Goal: Download file/media

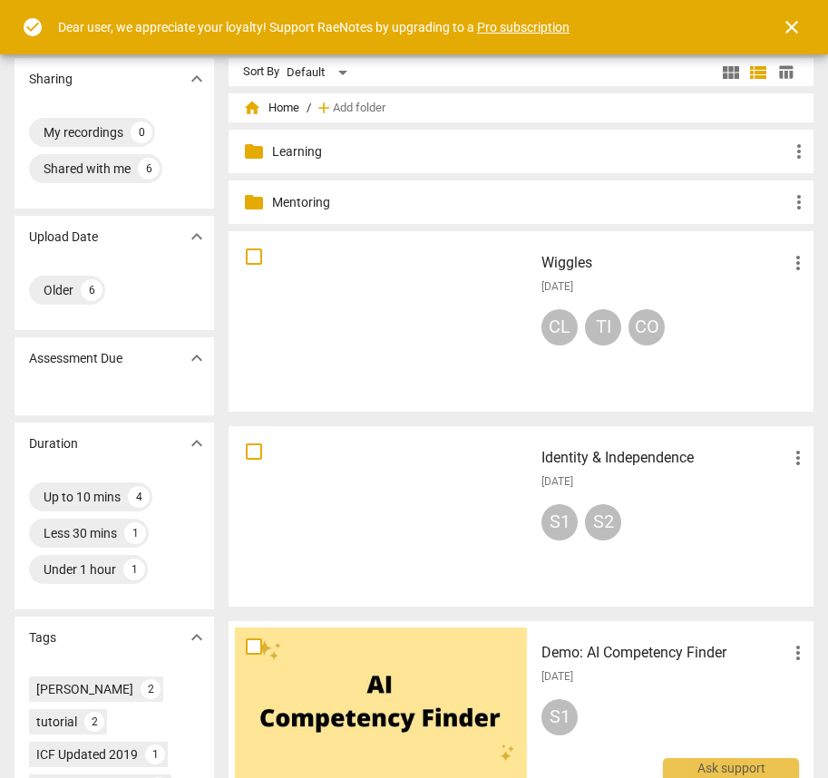
click at [323, 307] on div at bounding box center [381, 322] width 292 height 168
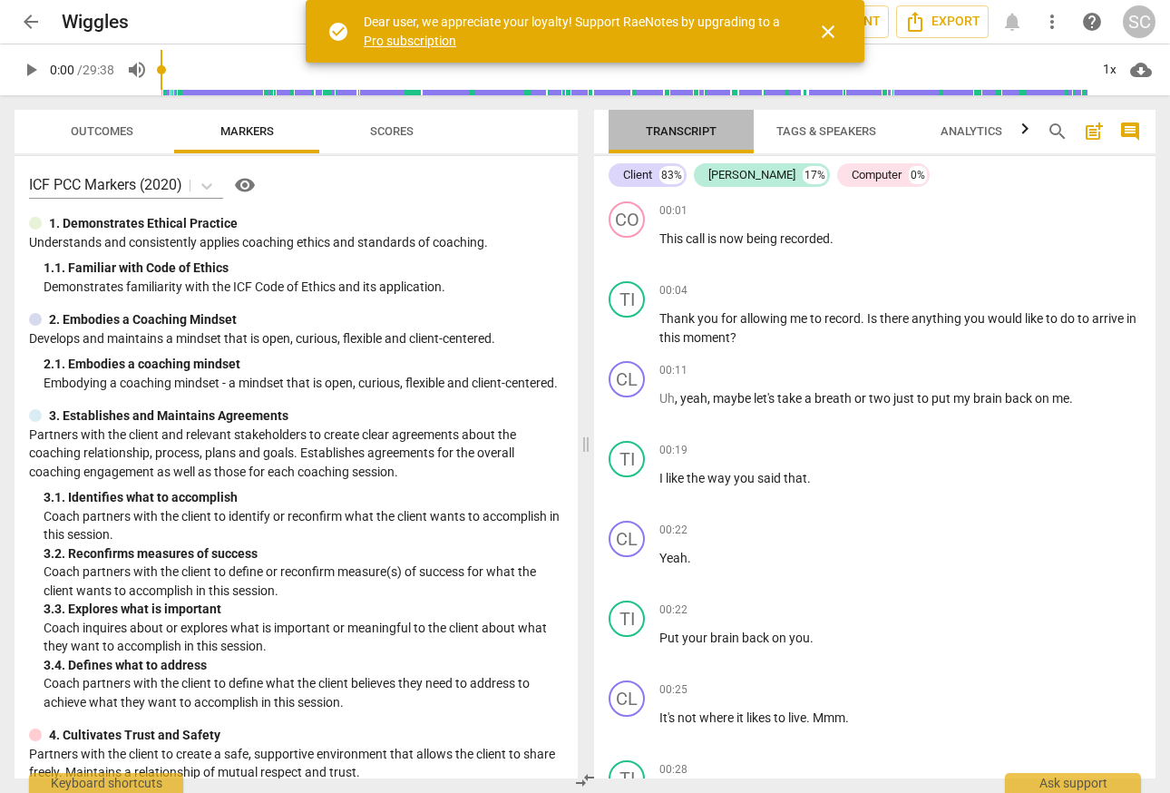
click at [664, 126] on span "Transcript" at bounding box center [681, 131] width 71 height 14
drag, startPoint x: 1162, startPoint y: 777, endPoint x: 1410, endPoint y: 861, distance: 261.3
click at [827, 0] on html "arrow_back Wiggles edit star Assessment auto_fix_high AI Assessment Export noti…" at bounding box center [585, 0] width 1170 height 0
click at [827, 33] on span "close" at bounding box center [828, 32] width 22 height 22
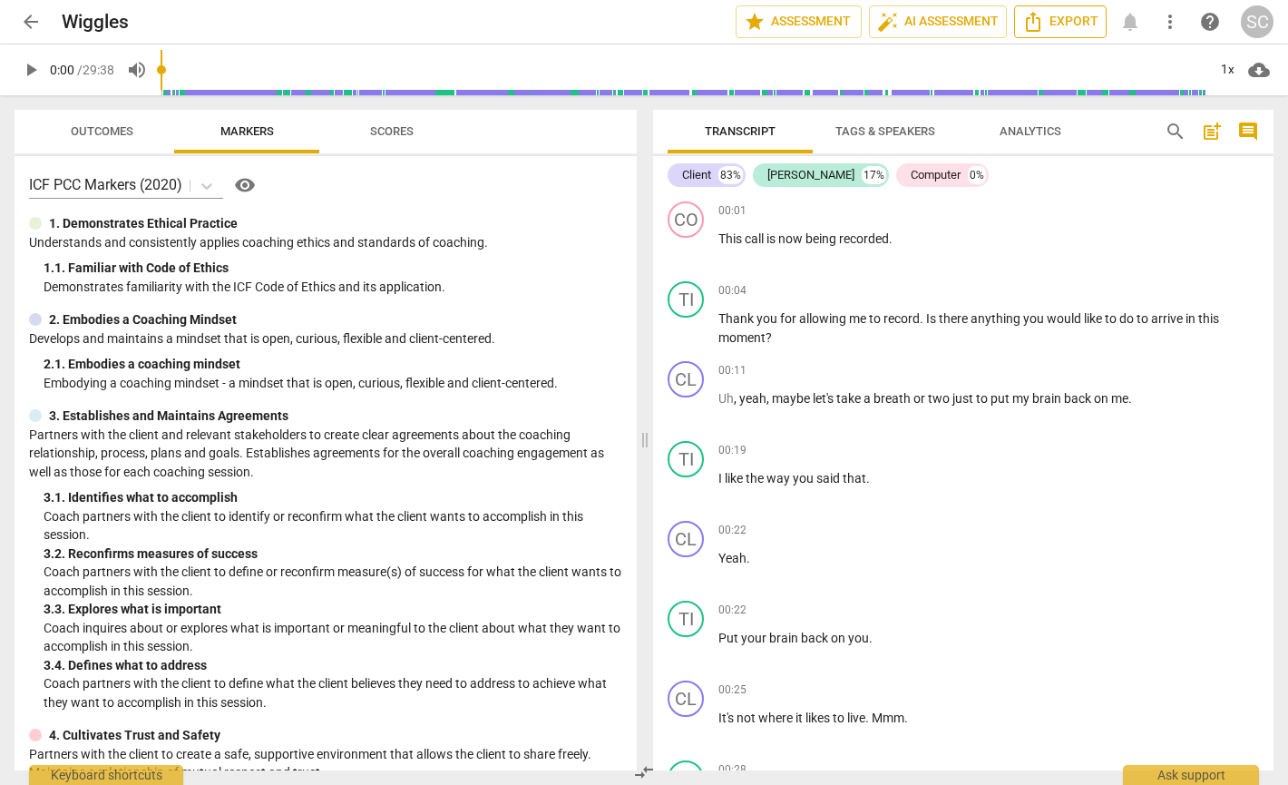
click at [827, 28] on span "Export" at bounding box center [1060, 22] width 76 height 22
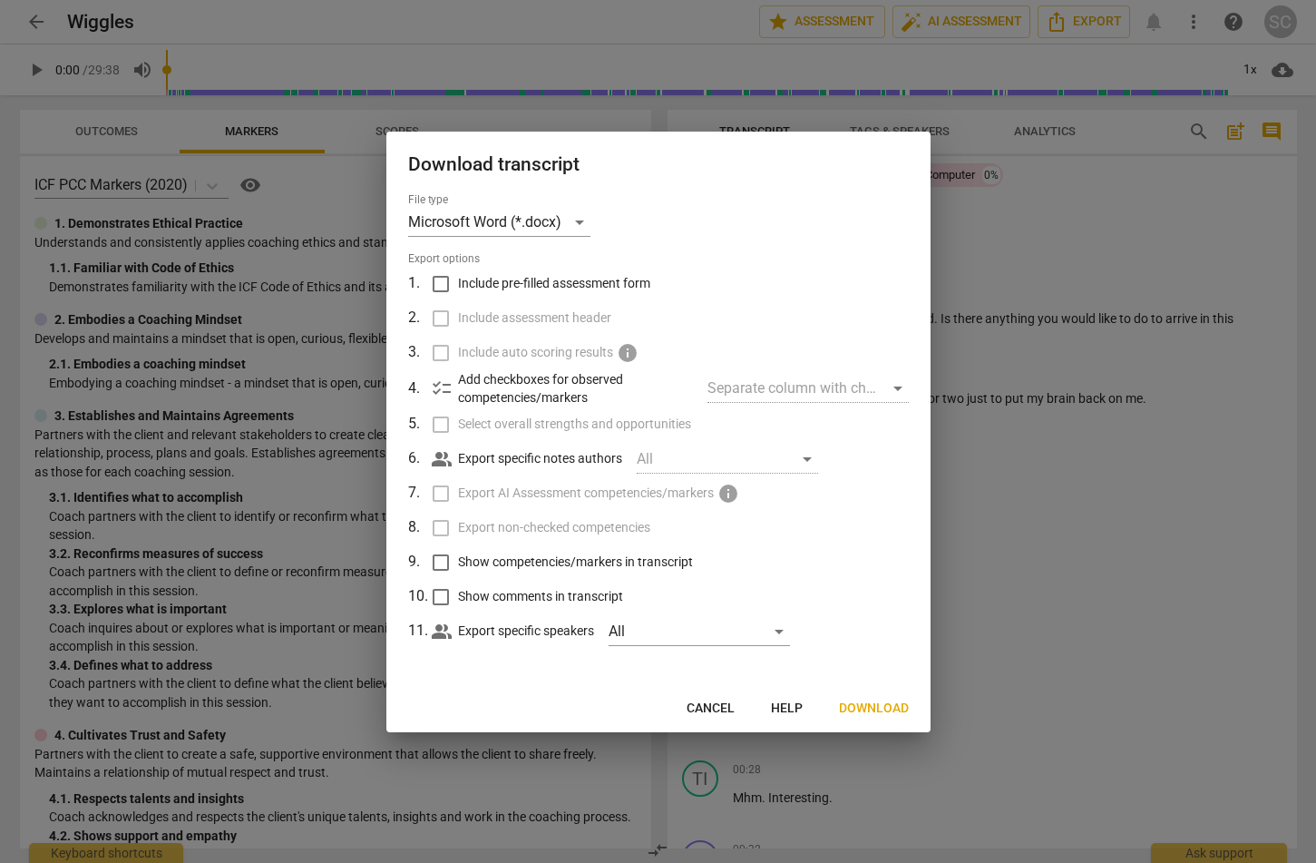
click at [445, 563] on input "Show competencies/markers in transcript" at bounding box center [441, 562] width 34 height 34
checkbox input "true"
click at [762, 380] on div "Separate column with check marks" at bounding box center [808, 388] width 200 height 29
click at [812, 386] on div "Separate column with check marks" at bounding box center [808, 388] width 200 height 29
click at [515, 280] on span "Include pre-filled assessment form" at bounding box center [554, 283] width 192 height 19
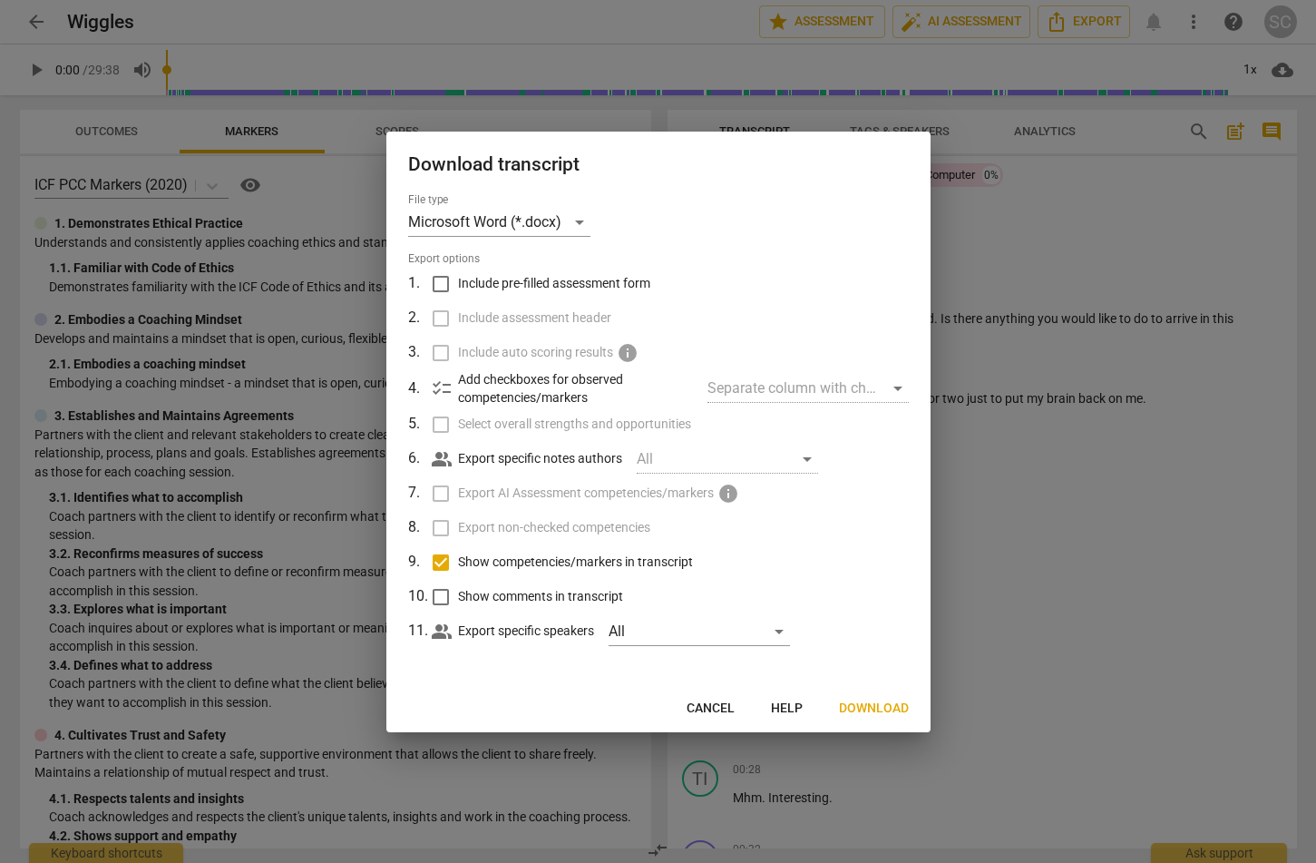
click at [458, 280] on input "Include pre-filled assessment form" at bounding box center [441, 284] width 34 height 34
checkbox input "true"
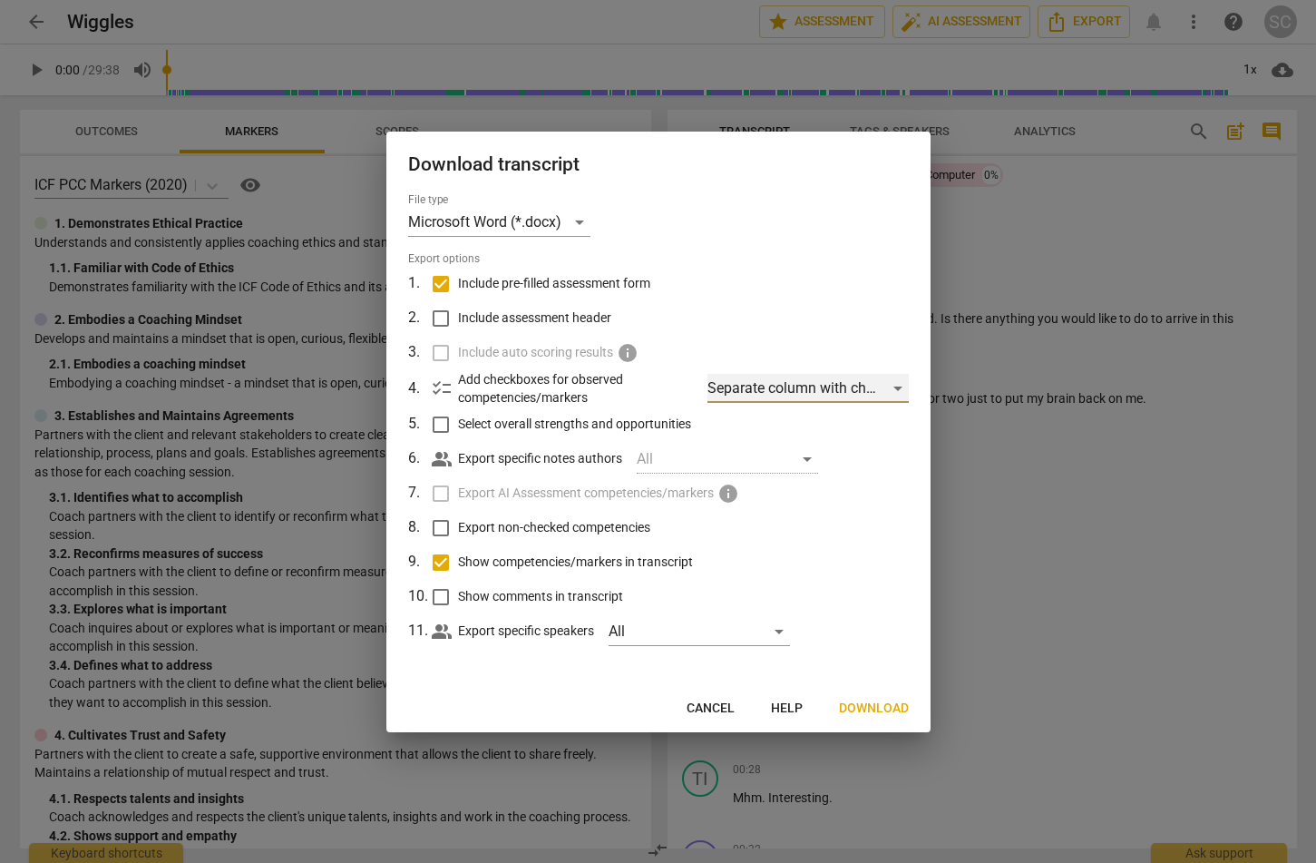
click at [815, 386] on div "Separate column with check marks" at bounding box center [808, 388] width 200 height 29
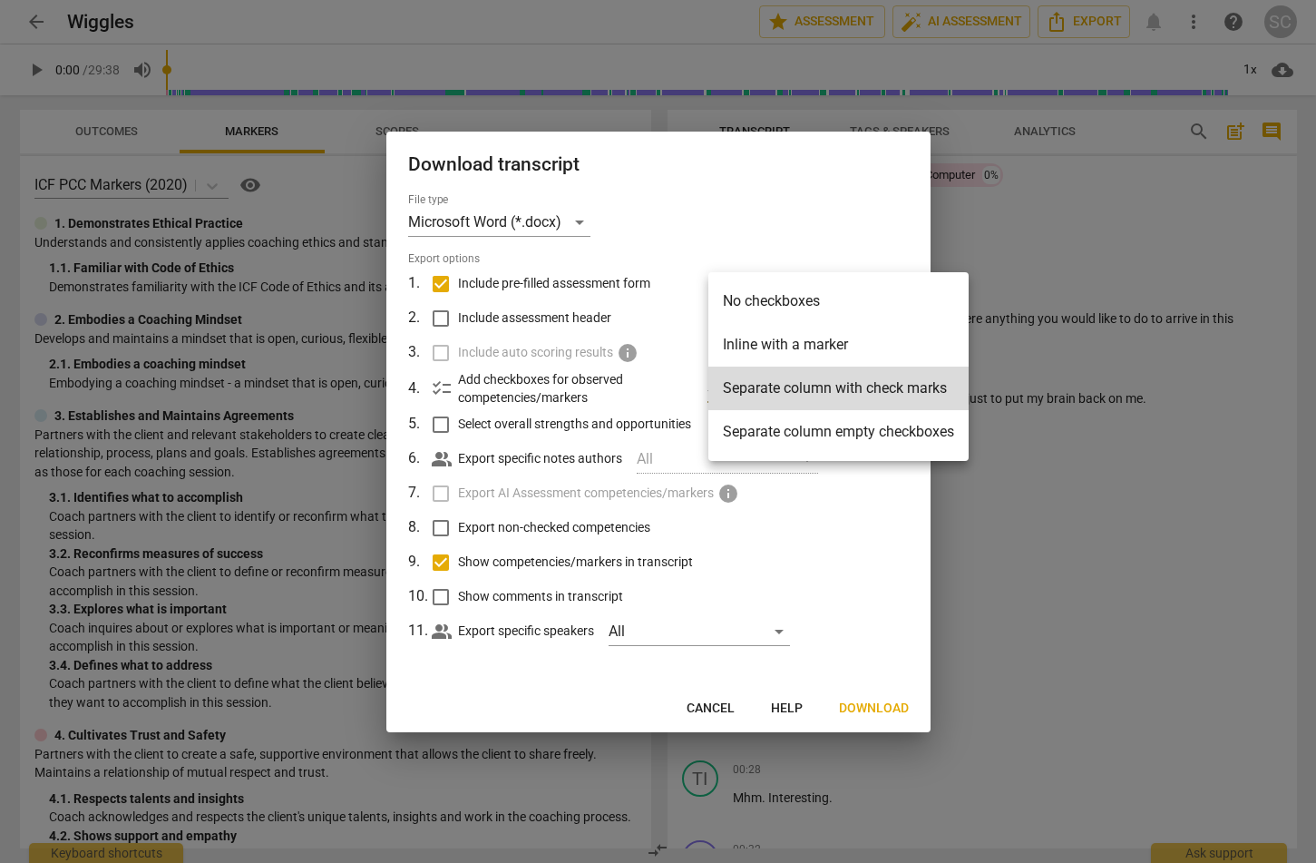
click at [815, 386] on li "Separate column with check marks" at bounding box center [838, 388] width 260 height 44
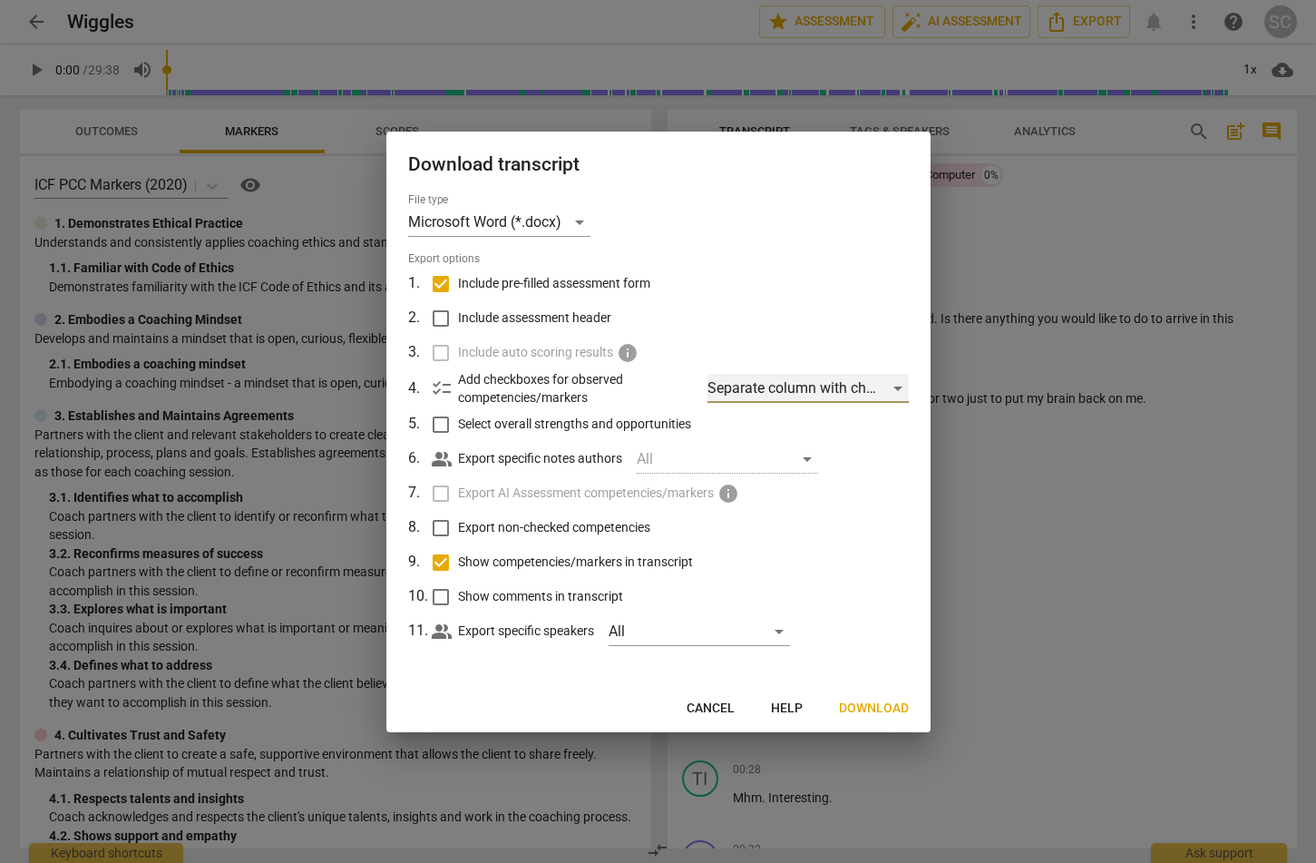
click at [815, 386] on div "Separate column with check marks" at bounding box center [808, 388] width 200 height 29
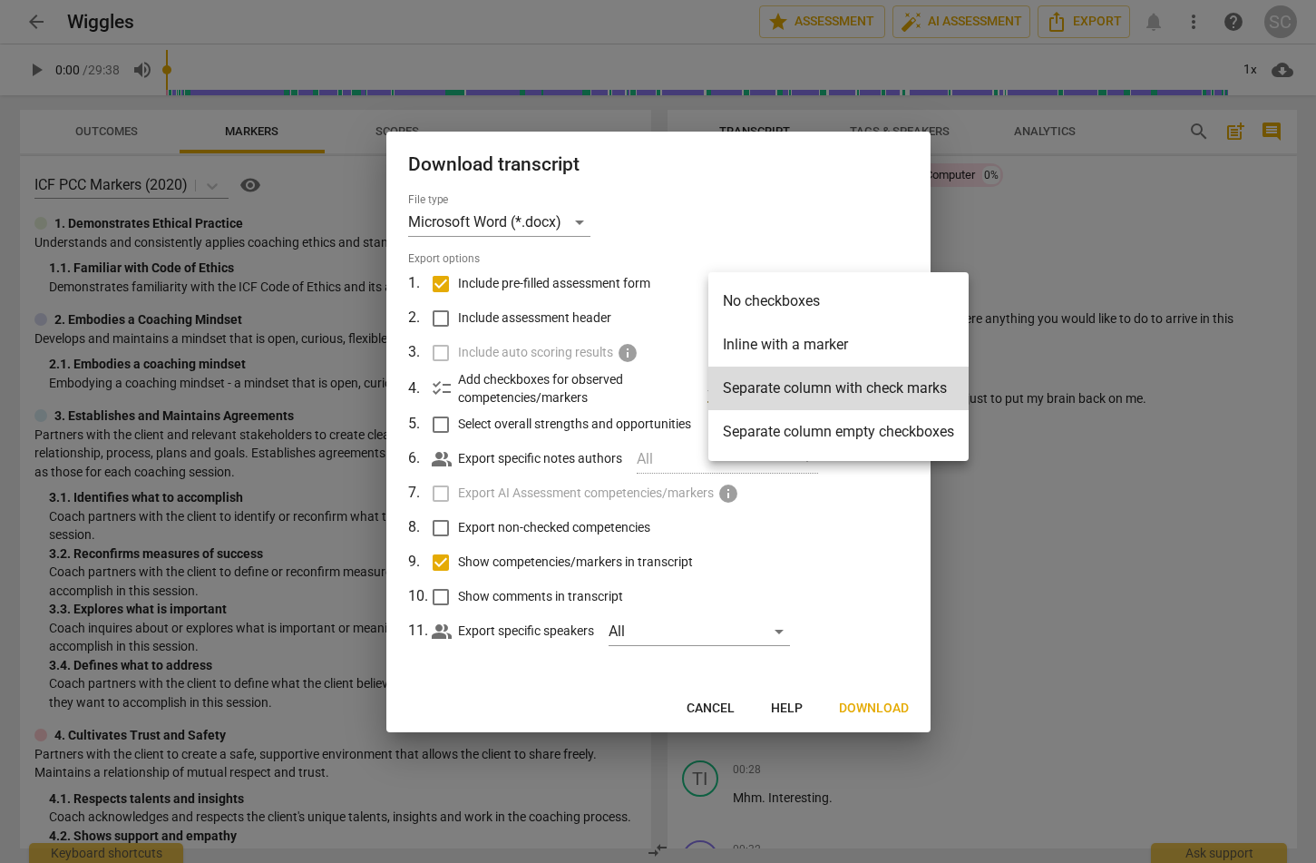
click at [815, 386] on li "Separate column with check marks" at bounding box center [838, 388] width 260 height 44
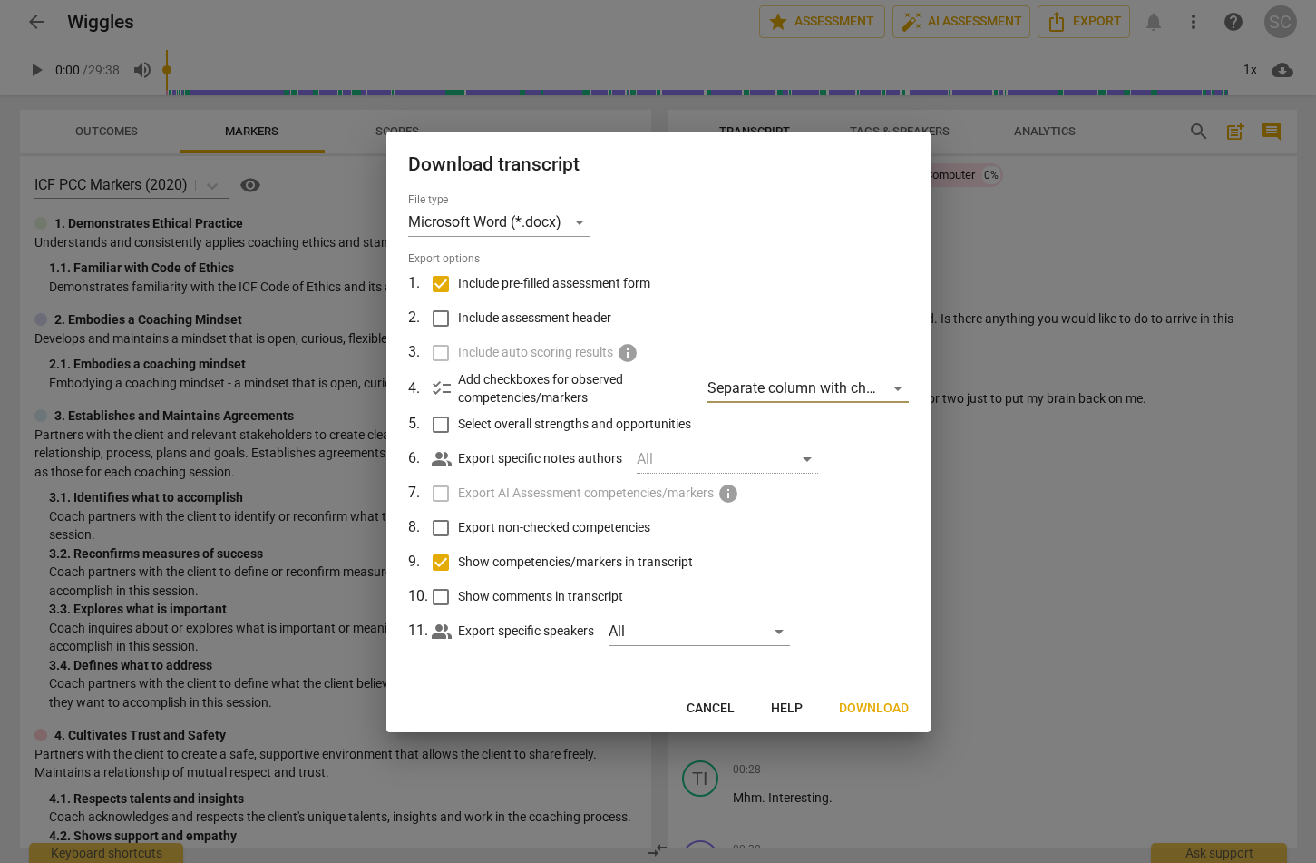
click at [439, 427] on input "Select overall strengths and opportunities" at bounding box center [441, 424] width 34 height 34
checkbox input "true"
click at [827, 707] on span "Next" at bounding box center [892, 708] width 33 height 18
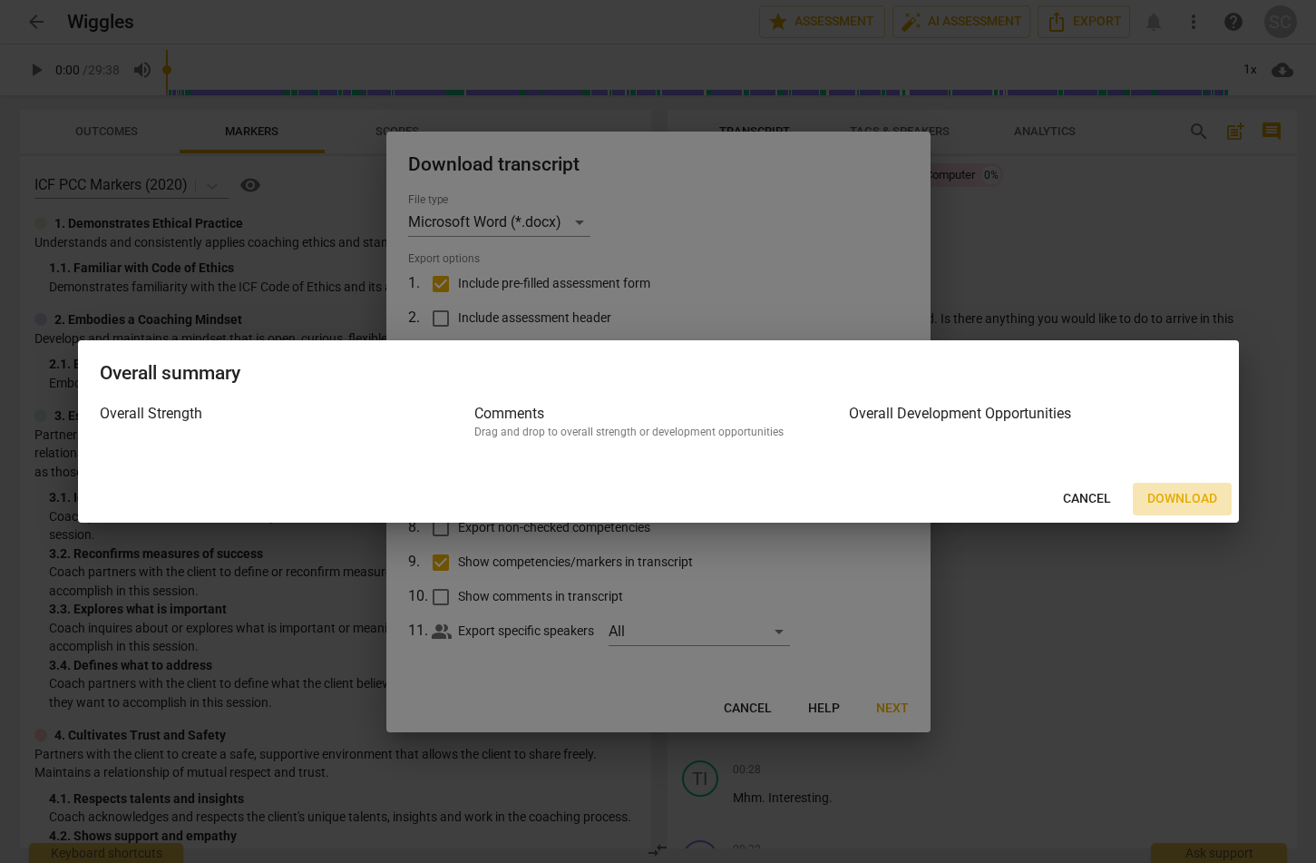
click at [827, 493] on span "Download" at bounding box center [1183, 499] width 70 height 18
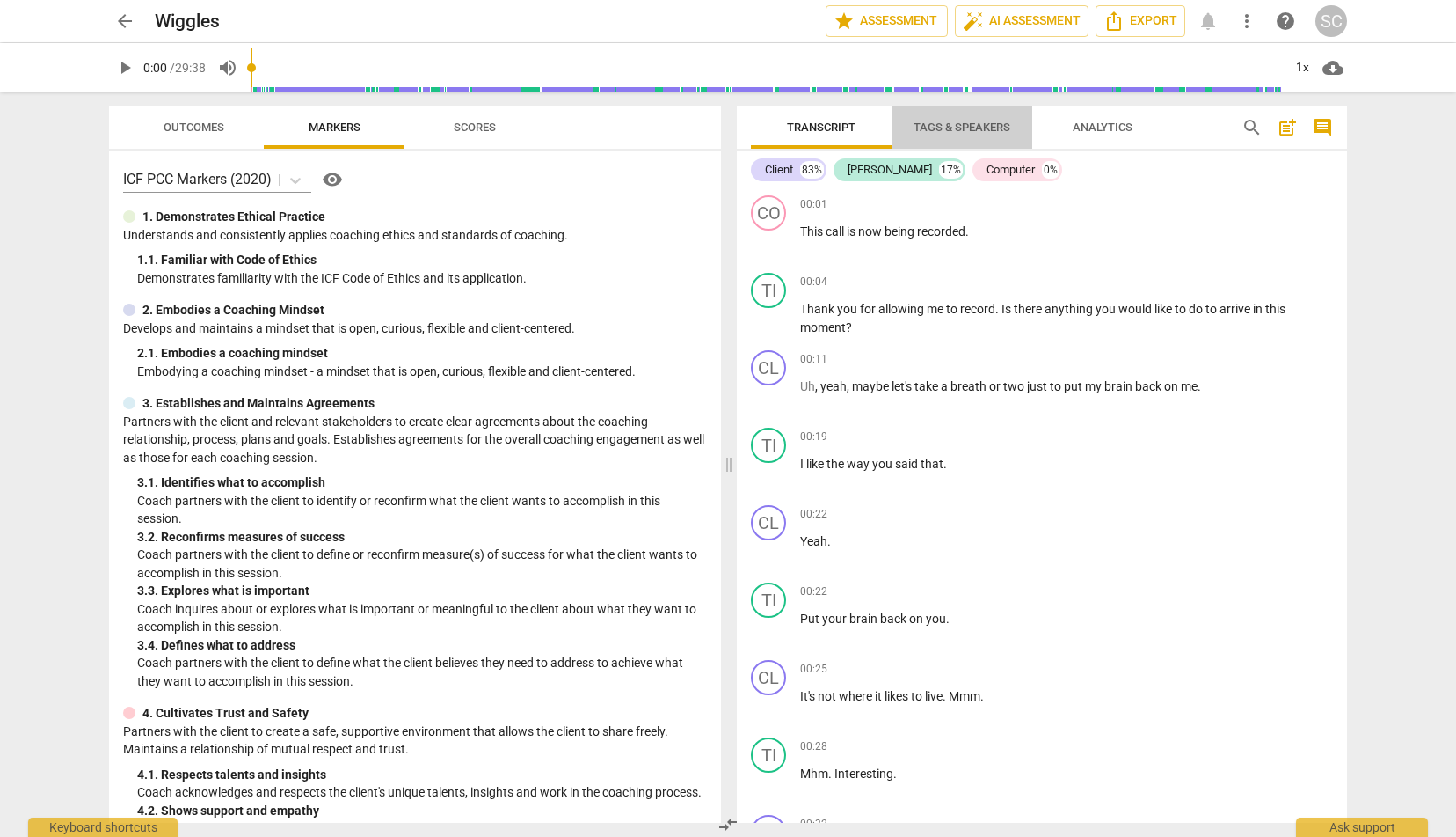
click at [802, 130] on span "Tags & Speakers" at bounding box center [963, 127] width 97 height 14
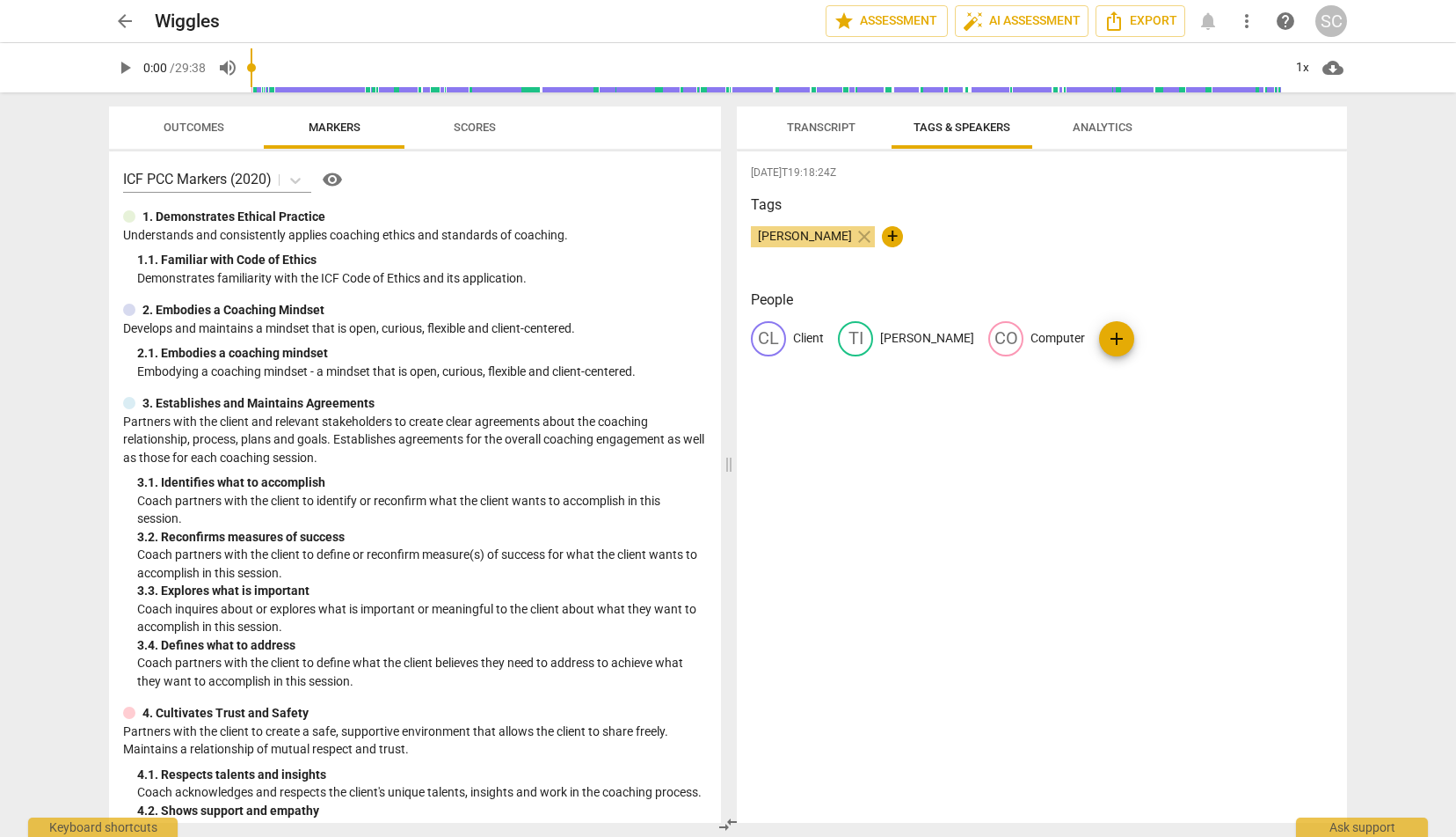
click at [802, 129] on span "Analytics" at bounding box center [1103, 127] width 60 height 14
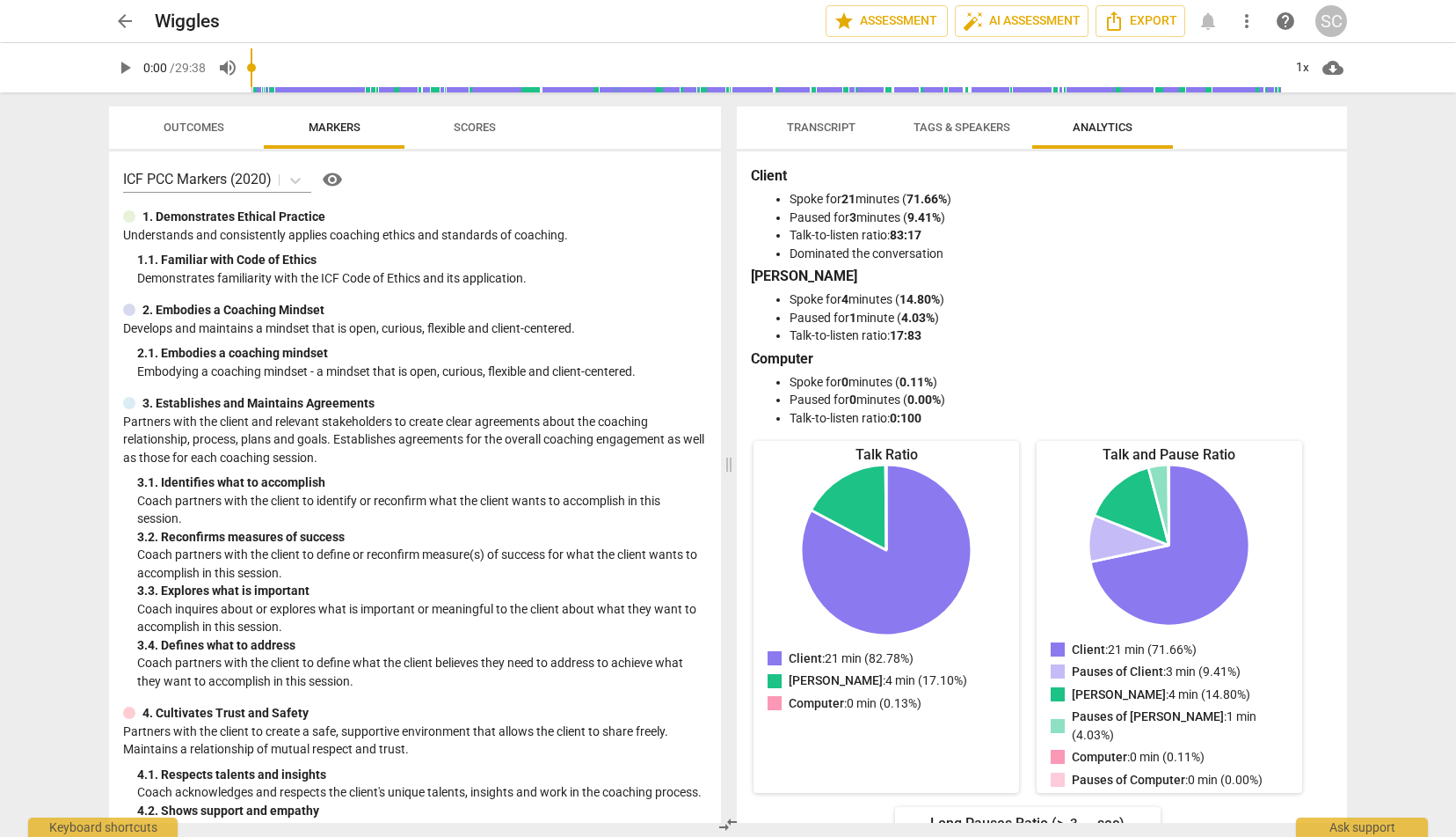
click at [802, 131] on span "Tags & Speakers" at bounding box center [963, 127] width 97 height 14
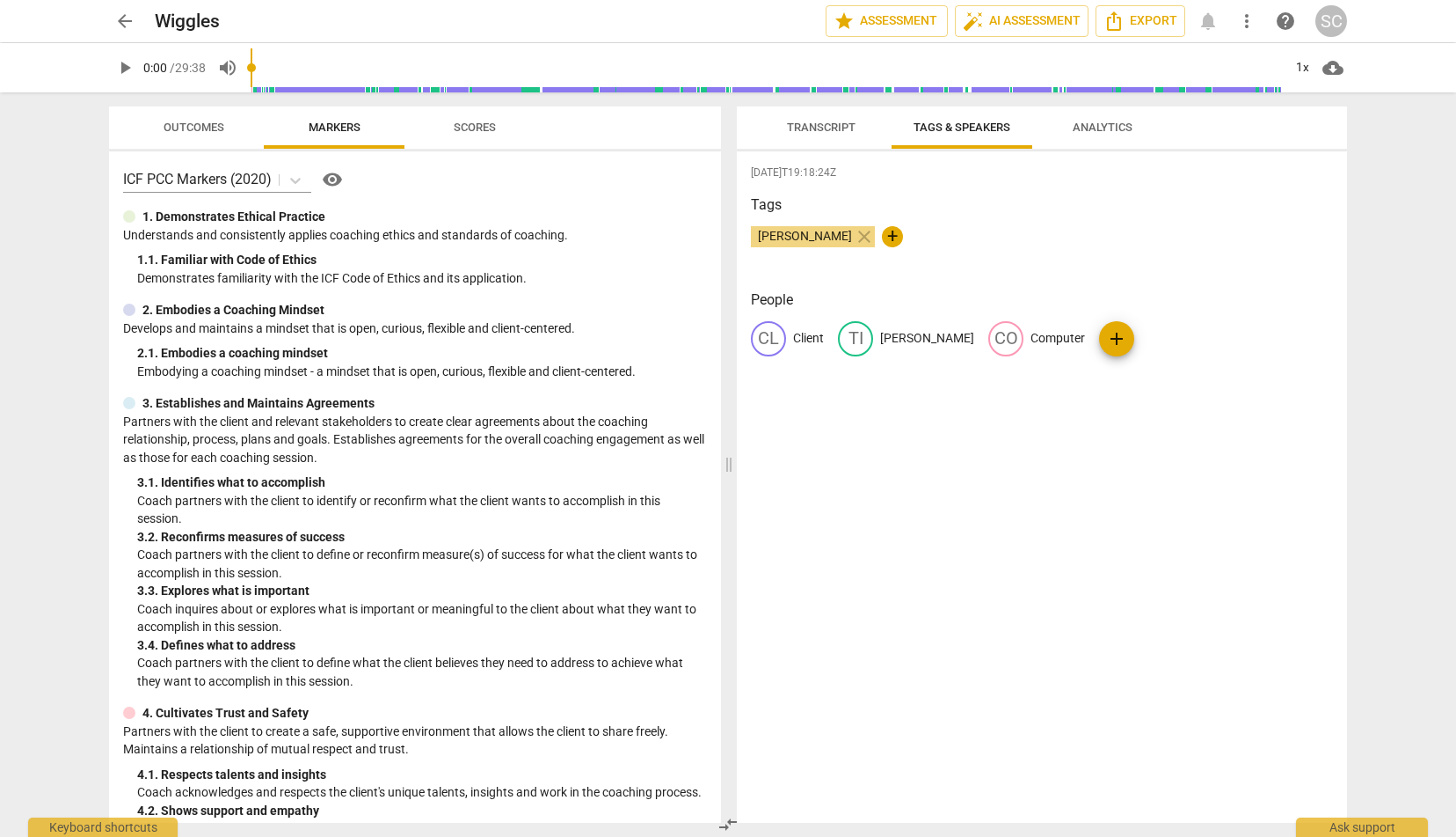
click at [795, 118] on span "Transcript" at bounding box center [821, 128] width 111 height 23
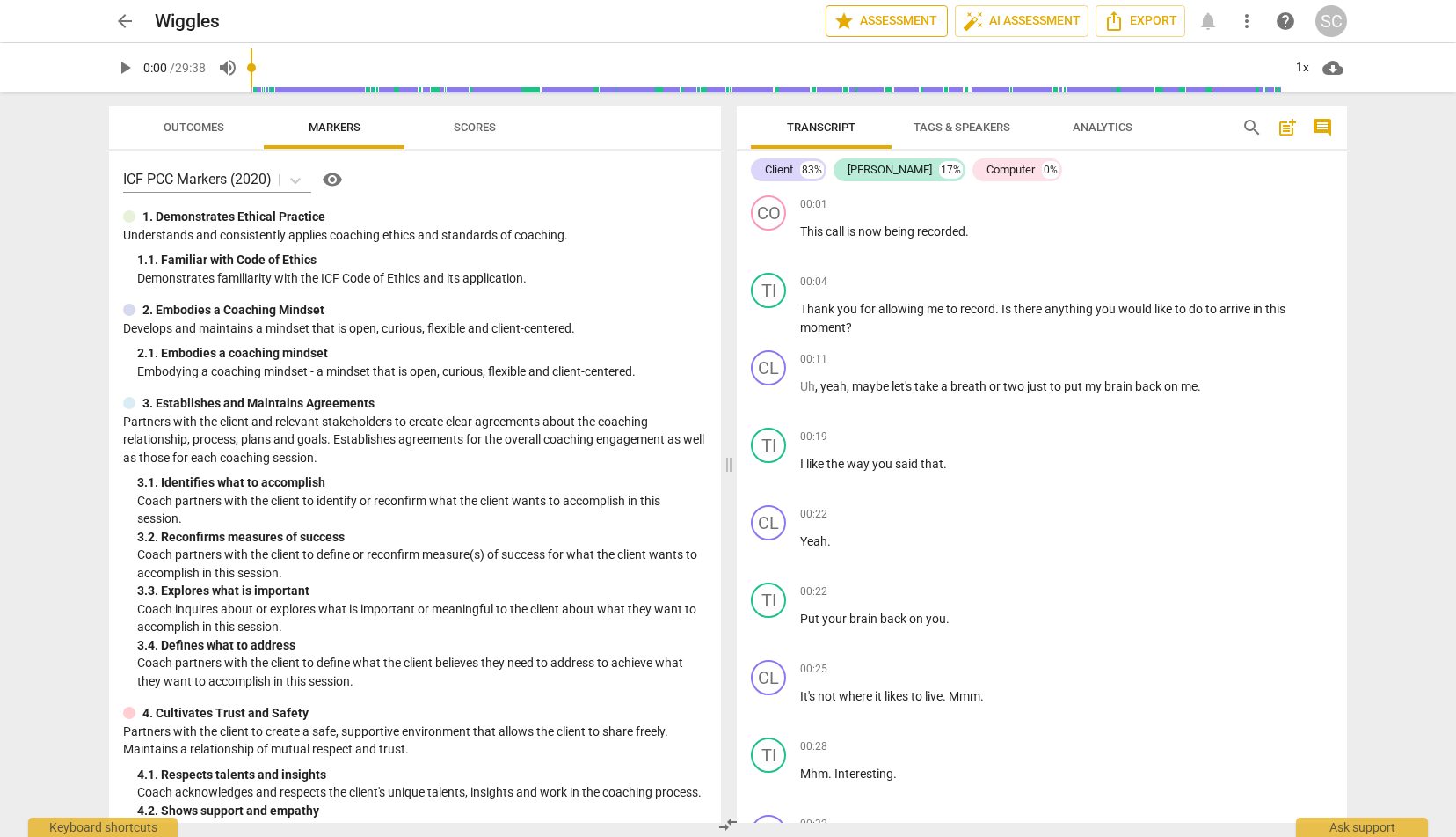
click at [802, 18] on span "star Assessment" at bounding box center [887, 21] width 107 height 21
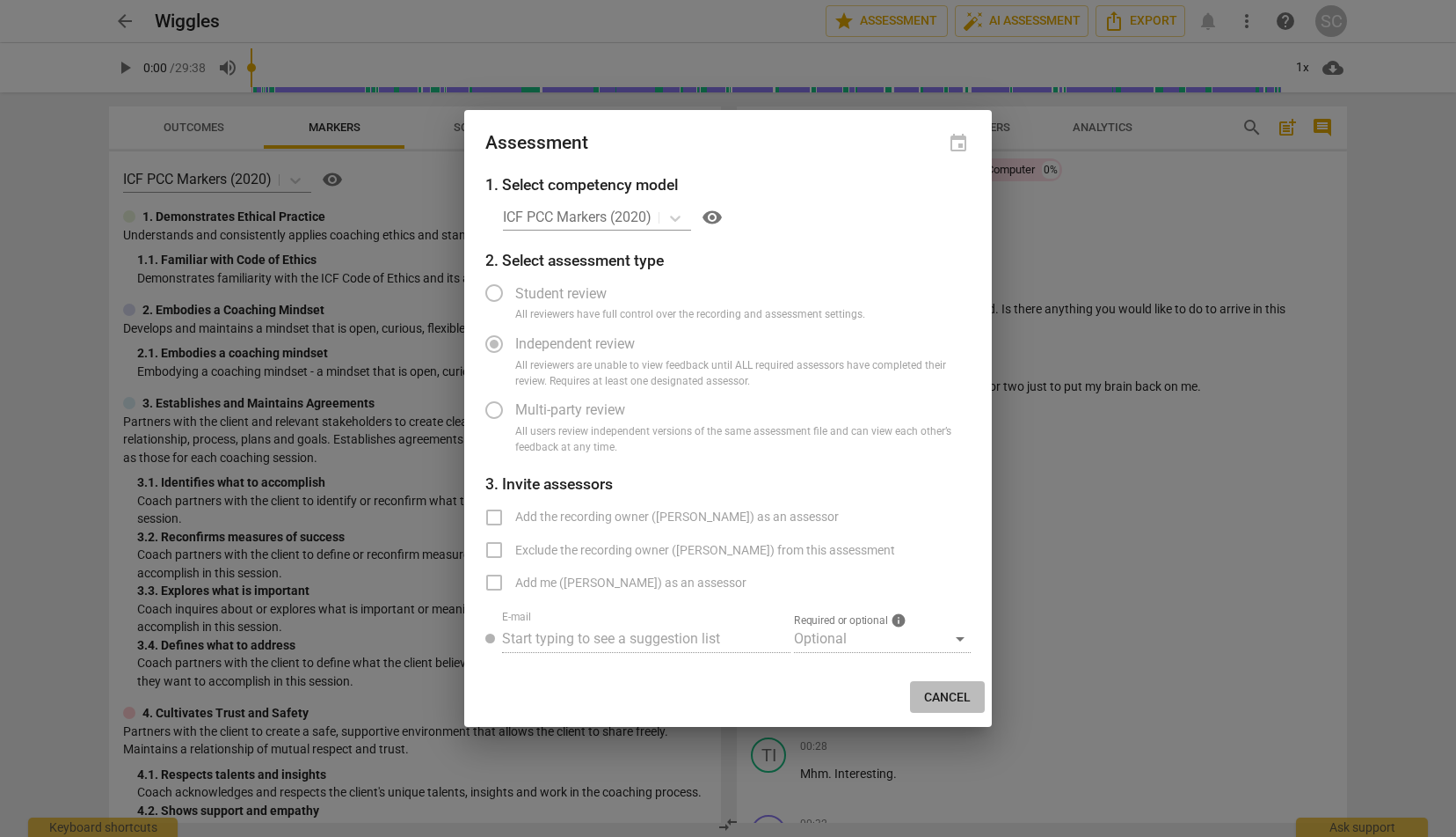
click at [802, 702] on span "Cancel" at bounding box center [947, 697] width 47 height 17
radio input "false"
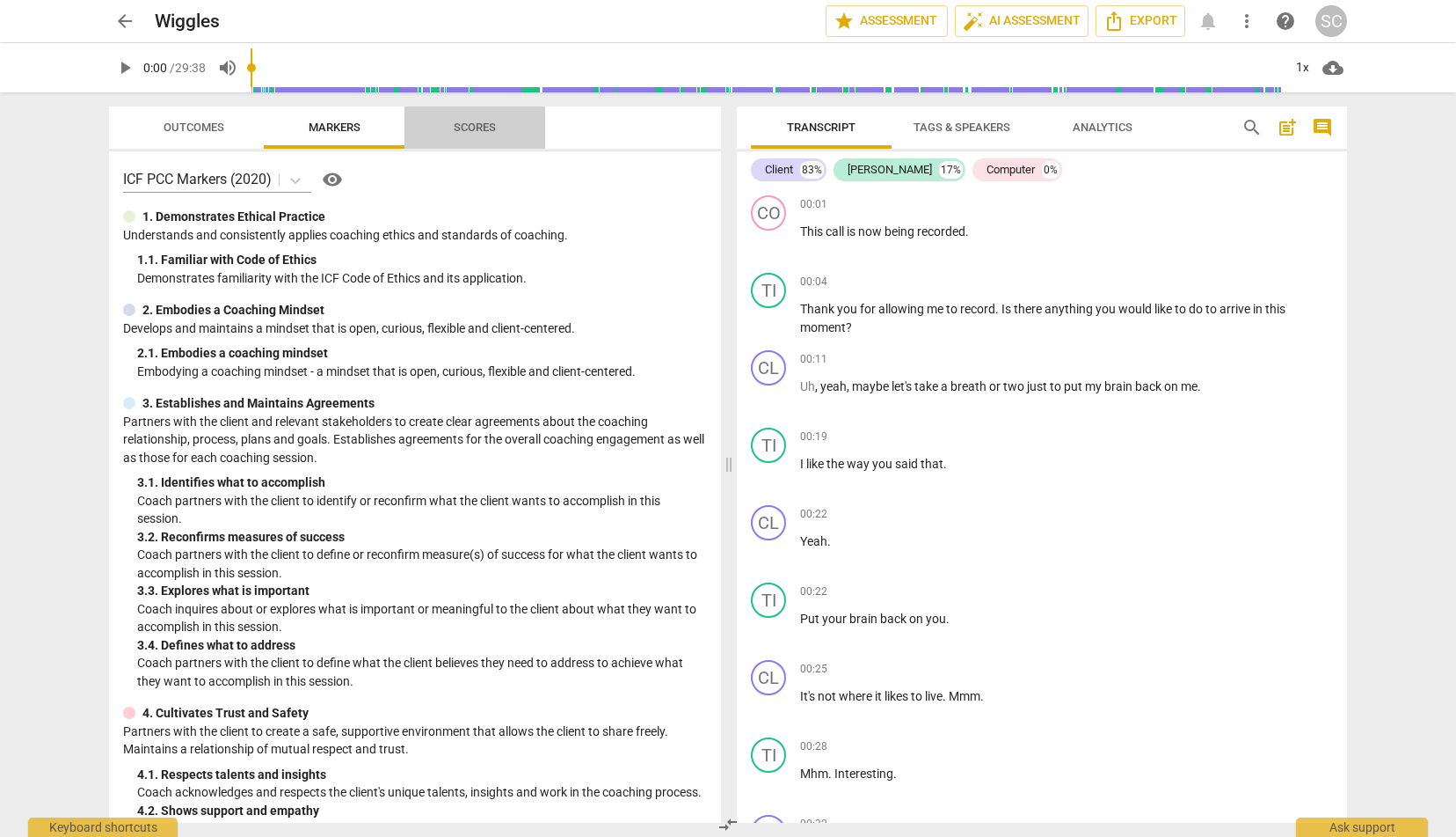
click at [496, 129] on span "Scores" at bounding box center [475, 127] width 43 height 14
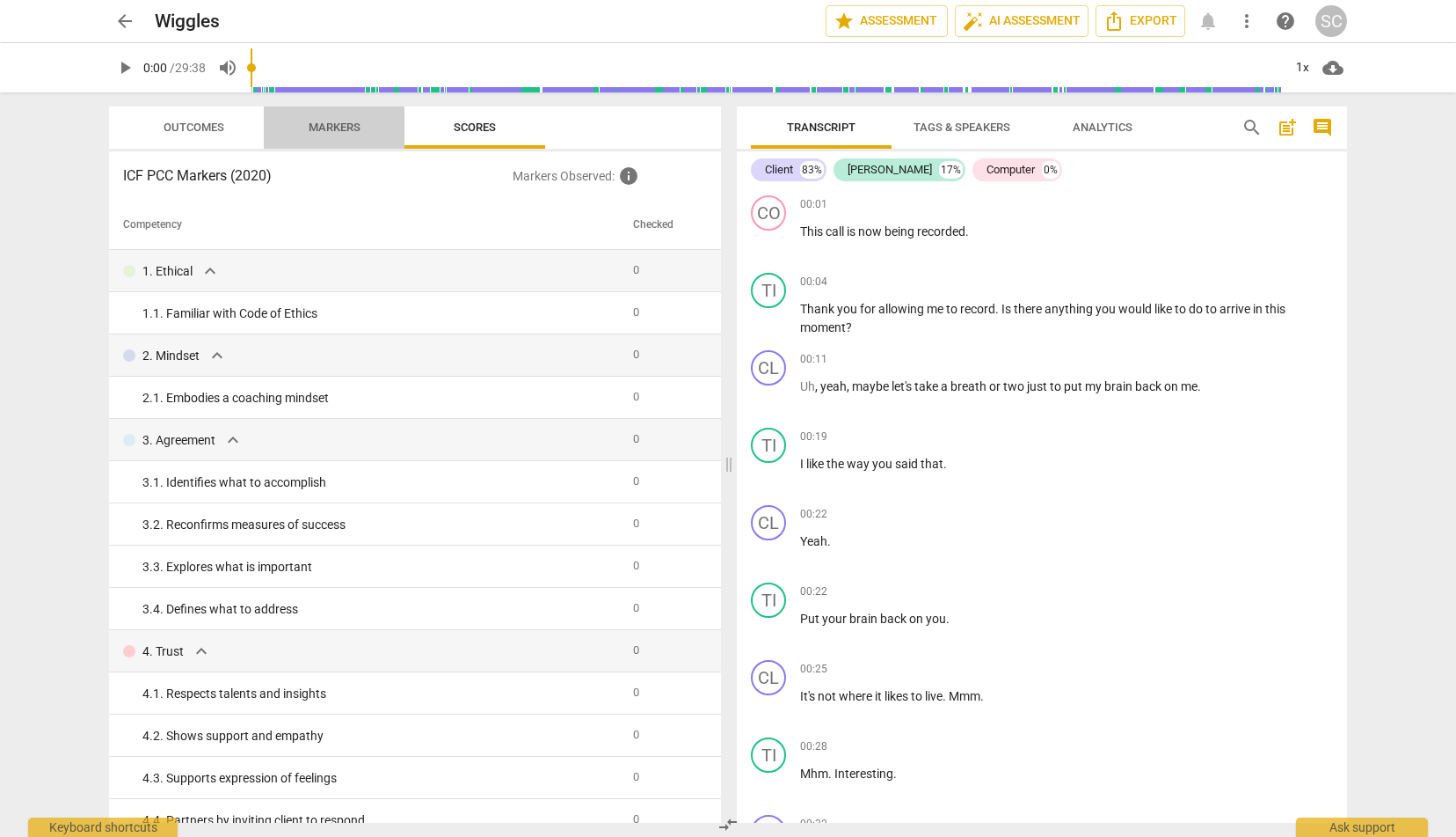
click at [318, 124] on span "Markers" at bounding box center [334, 127] width 52 height 14
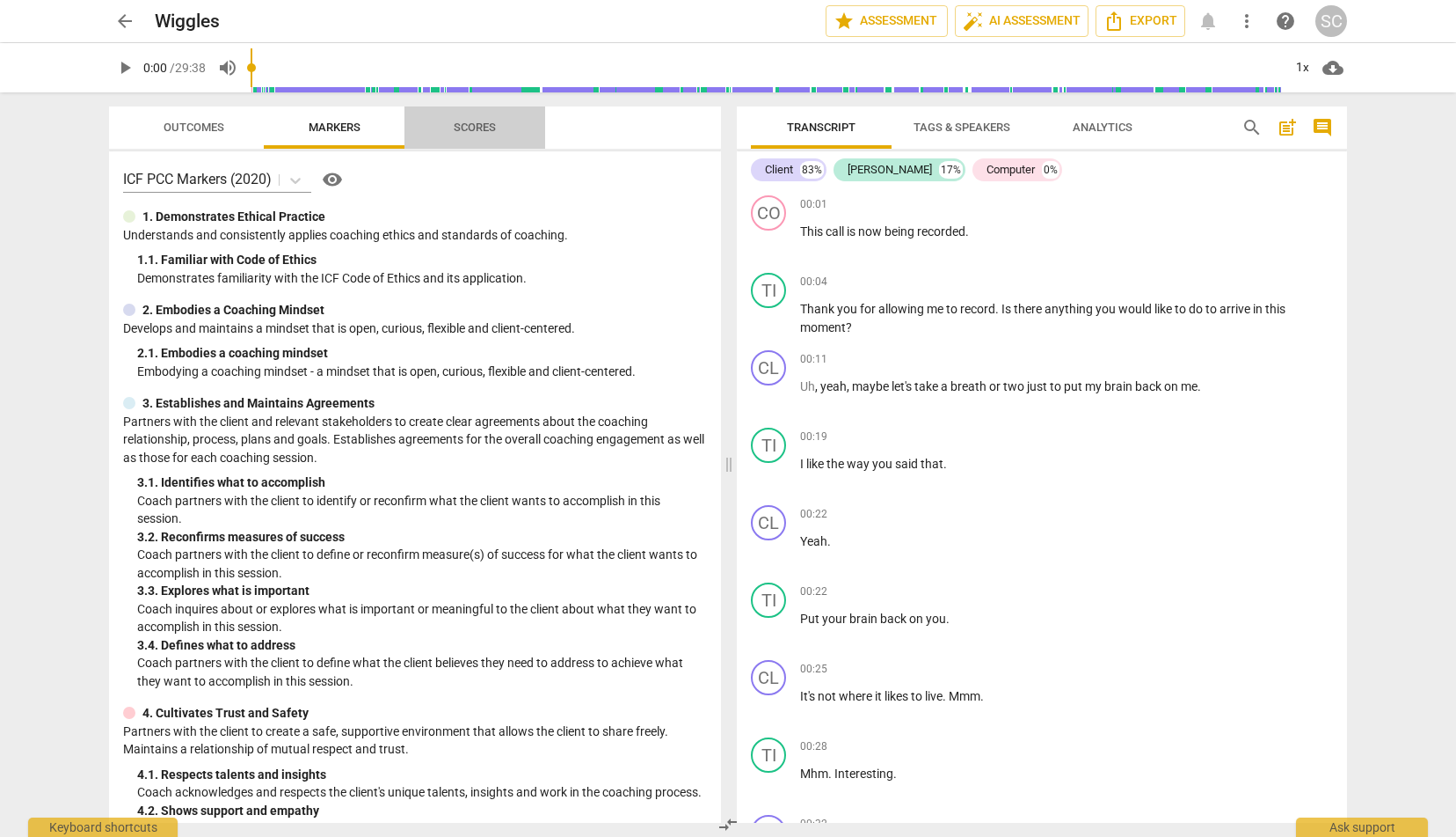
click at [488, 117] on span "Scores" at bounding box center [474, 128] width 84 height 23
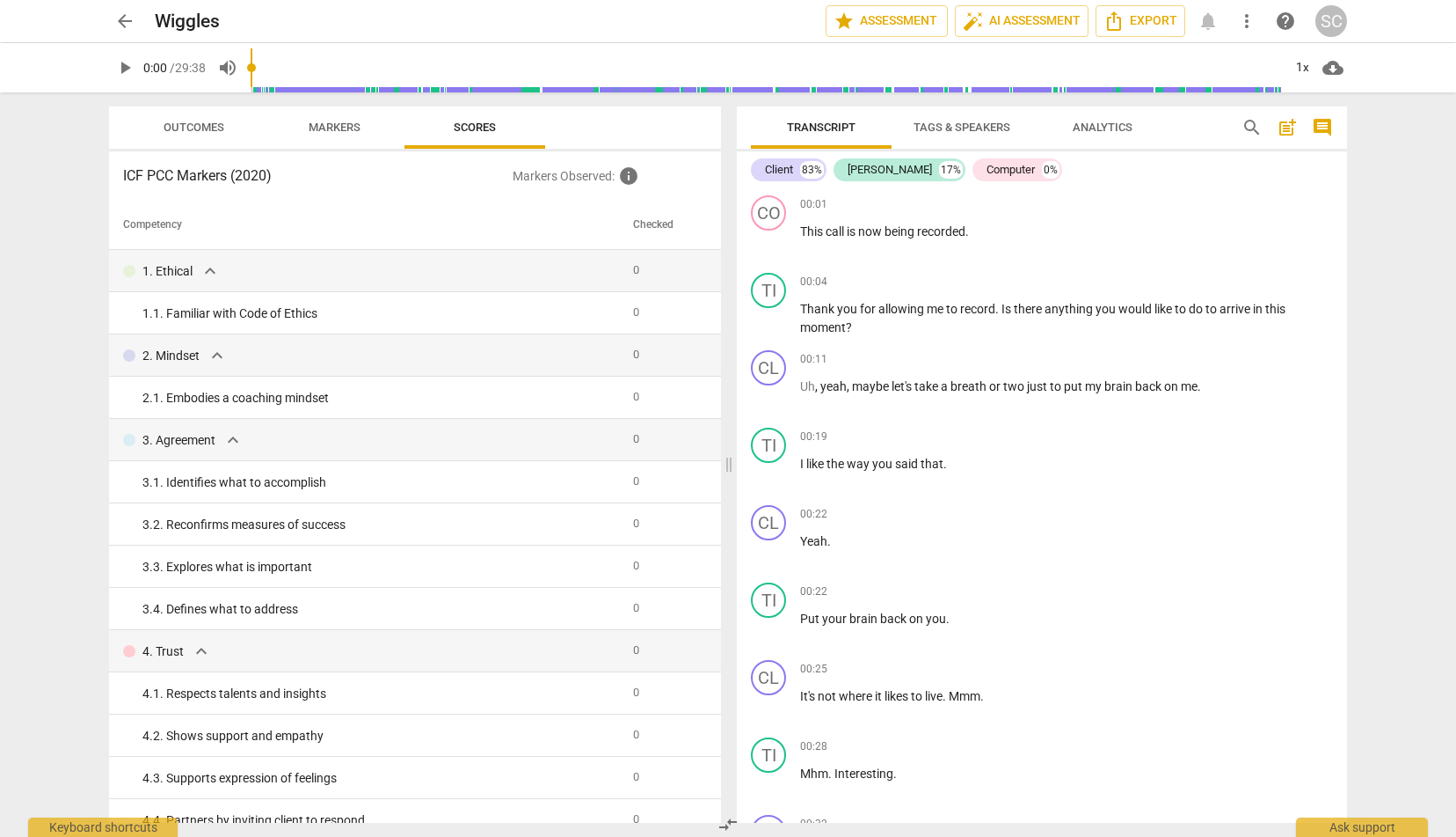
click at [226, 124] on span "Outcomes" at bounding box center [194, 128] width 103 height 23
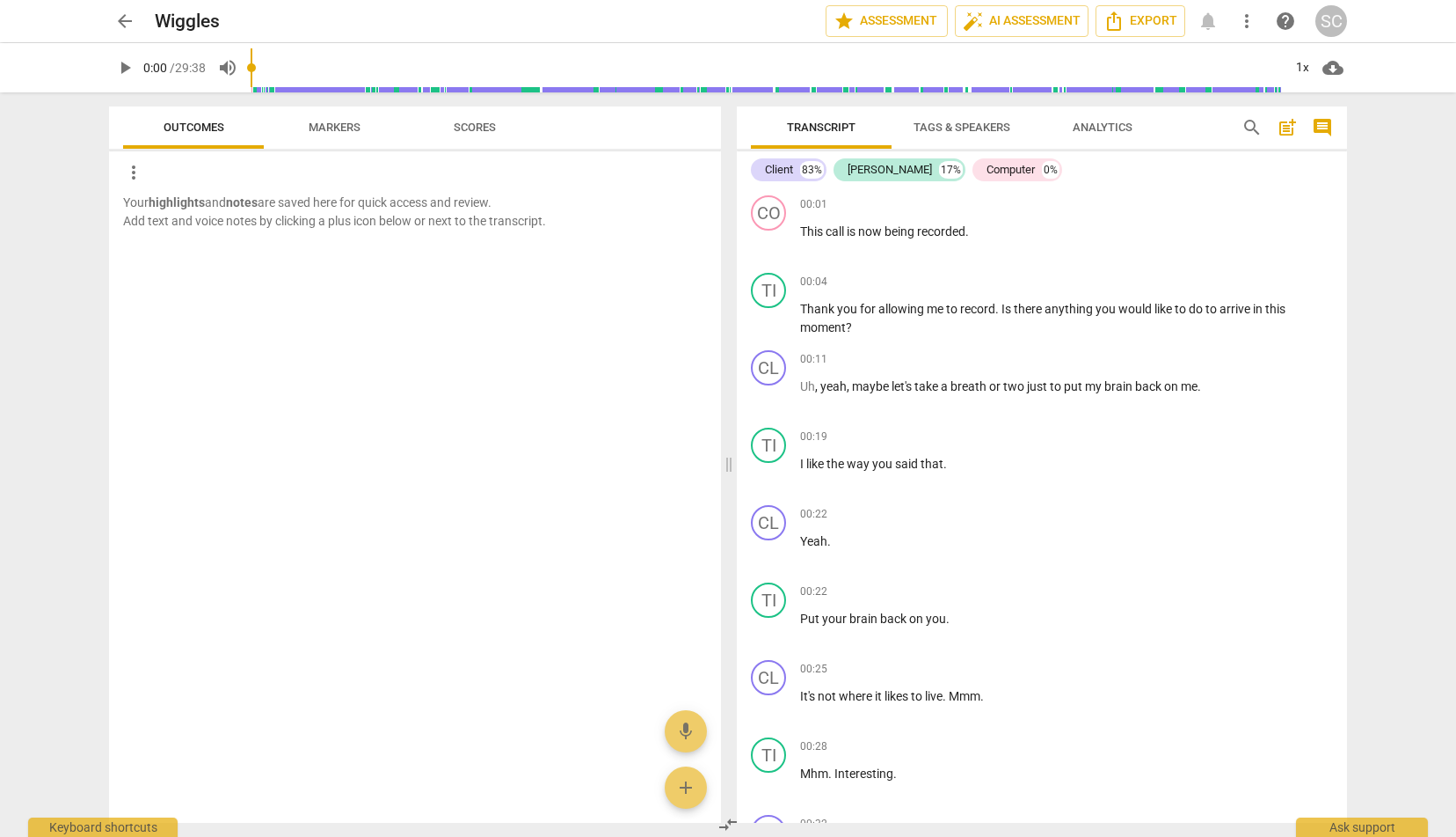
click at [344, 122] on span "Markers" at bounding box center [334, 127] width 52 height 14
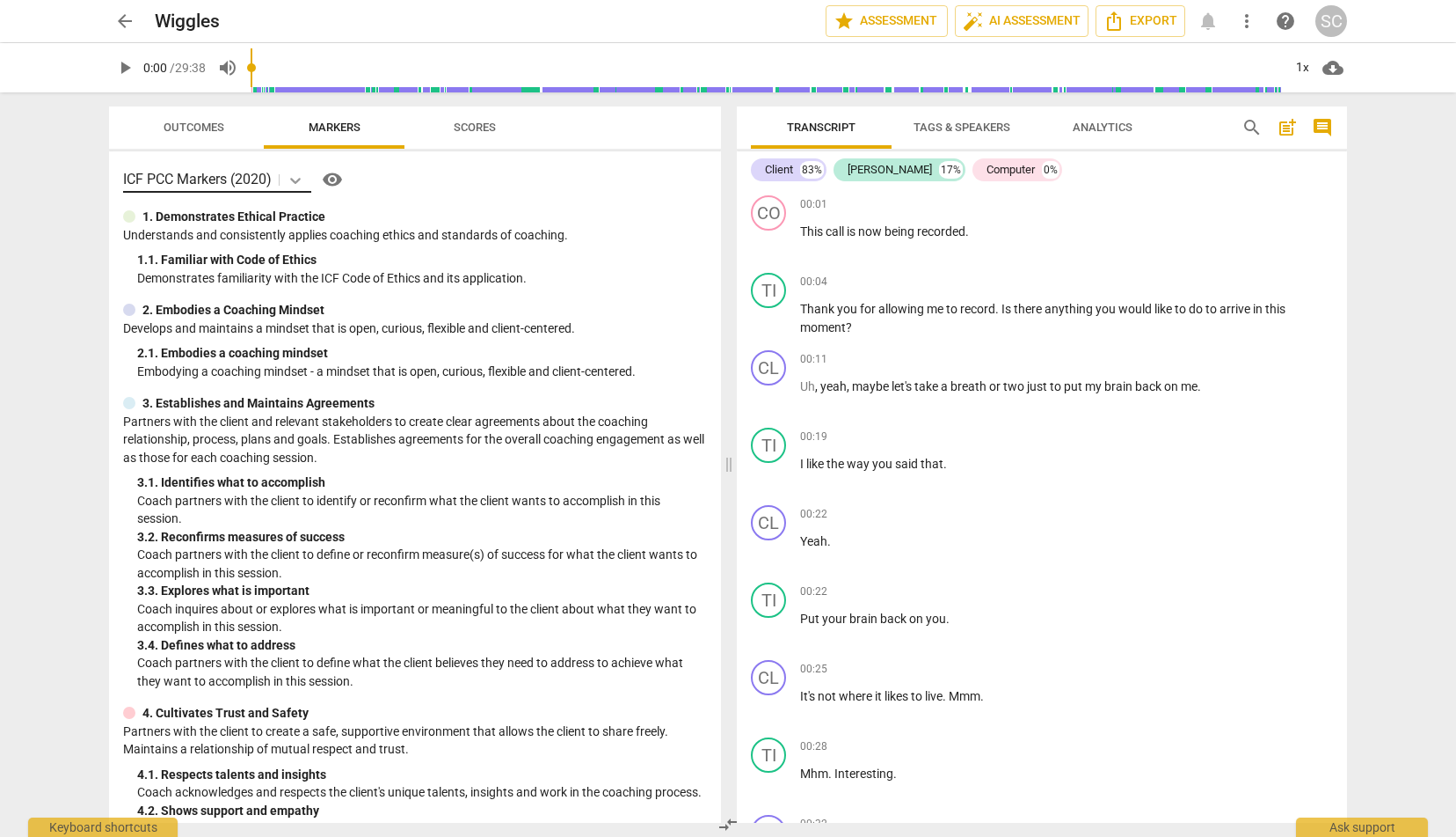
click at [289, 176] on icon at bounding box center [296, 180] width 17 height 17
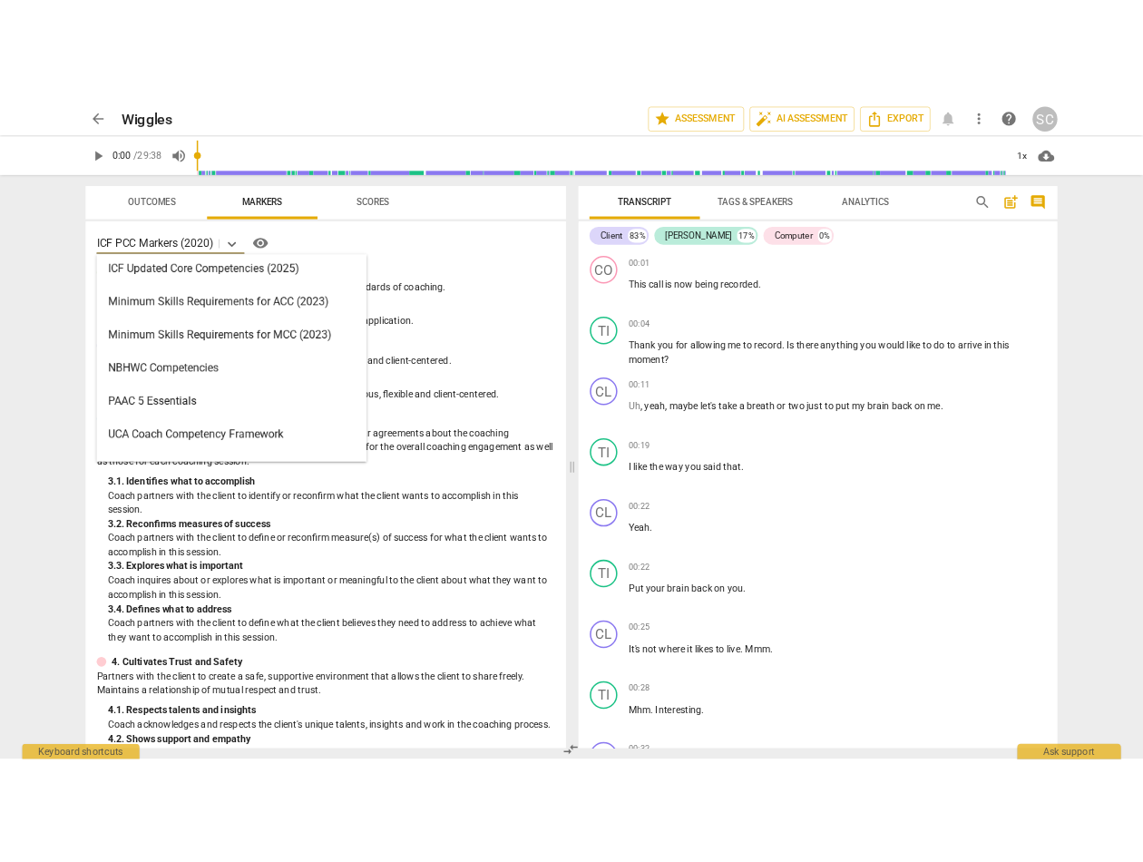
scroll to position [432, 0]
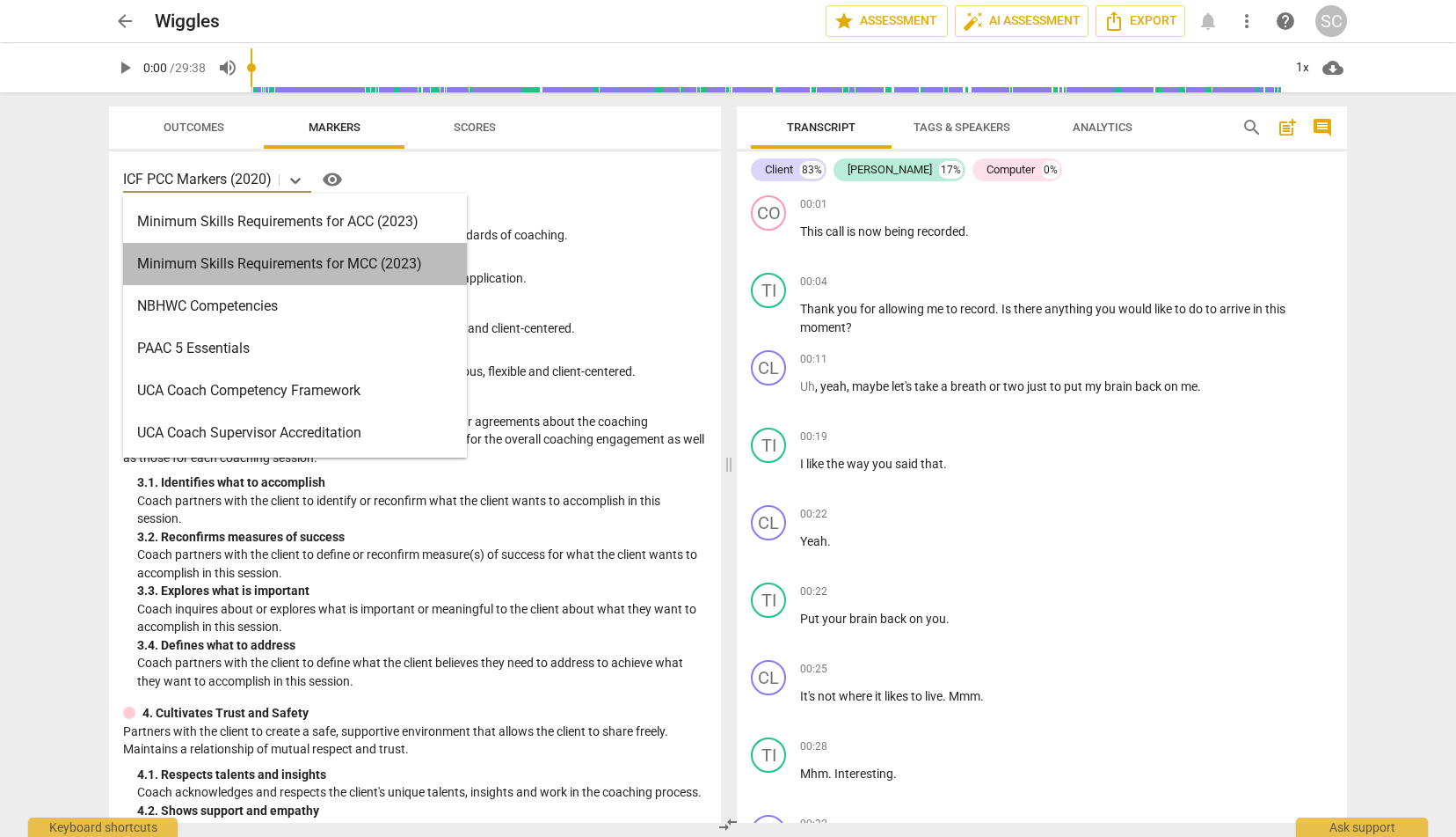
click at [291, 263] on div "Minimum Skills Requirements for MCC (2023)" at bounding box center [295, 264] width 344 height 43
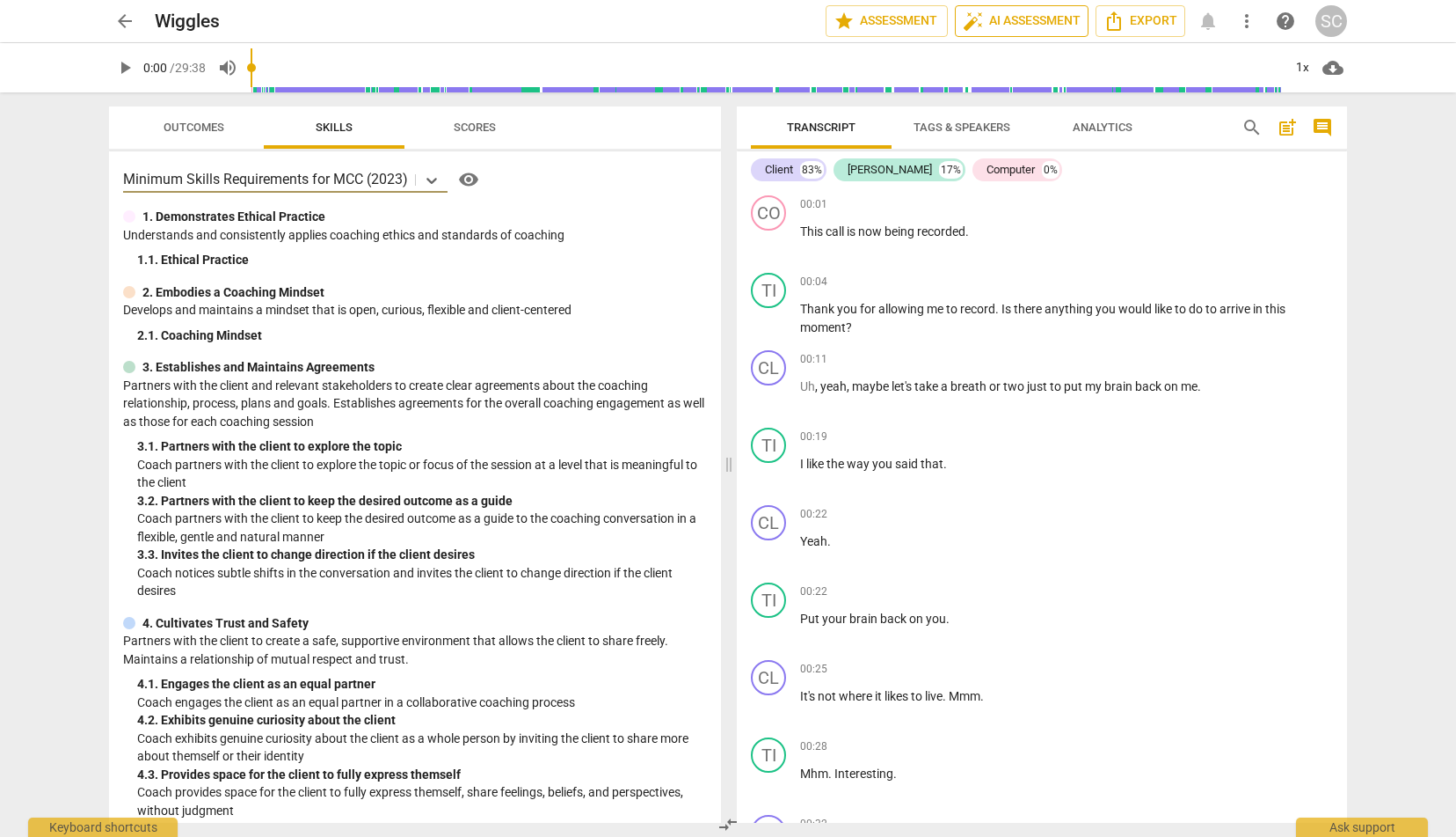
click at [802, 22] on span "auto_fix_high AI Assessment" at bounding box center [1022, 21] width 118 height 21
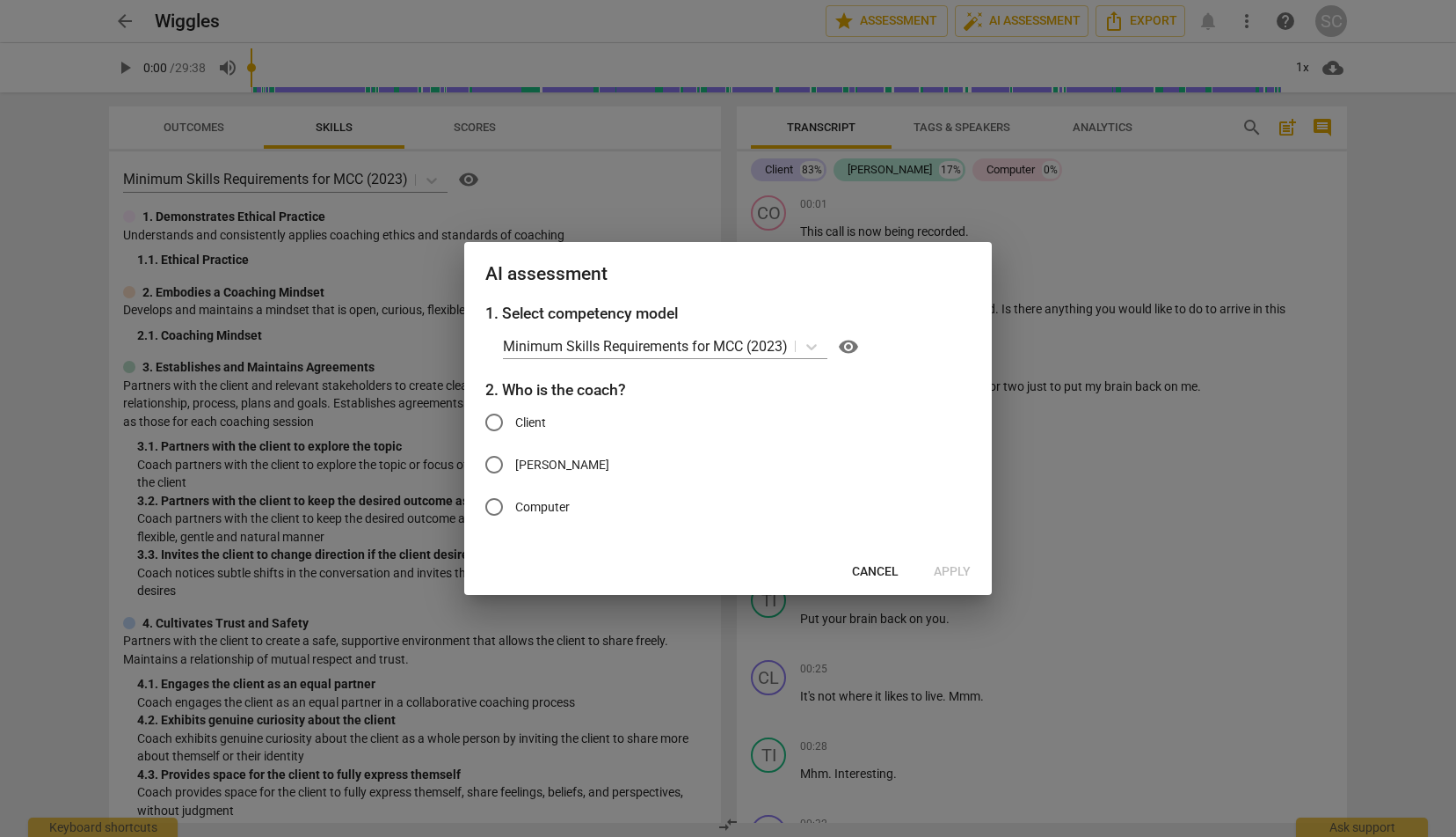
click at [497, 466] on input "[PERSON_NAME]" at bounding box center [494, 465] width 43 height 43
radio input "true"
click at [802, 571] on span "Apply" at bounding box center [952, 572] width 37 height 17
